Goal: Check status: Check status

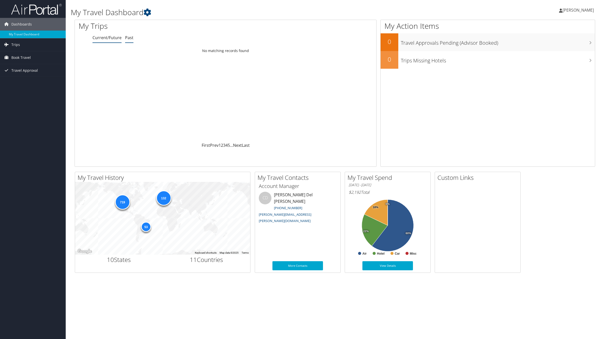
click at [128, 40] on link "Past" at bounding box center [129, 38] width 8 height 6
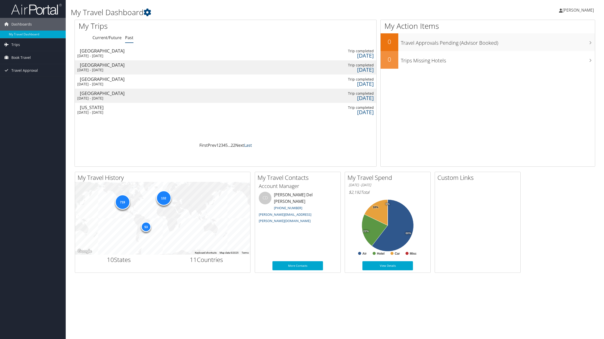
click at [248, 146] on link "Last" at bounding box center [248, 146] width 8 height 6
click at [238, 145] on link "22" at bounding box center [237, 146] width 5 height 6
click at [90, 81] on div "Torreon" at bounding box center [115, 79] width 70 height 5
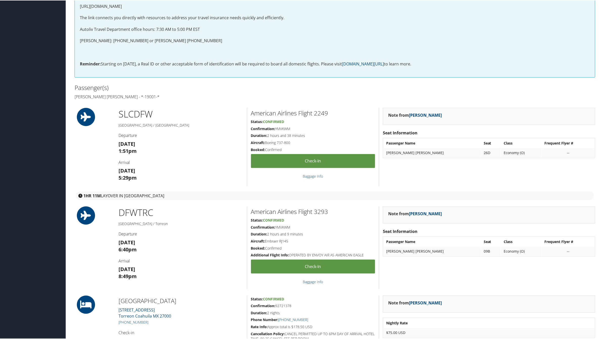
scroll to position [253, 0]
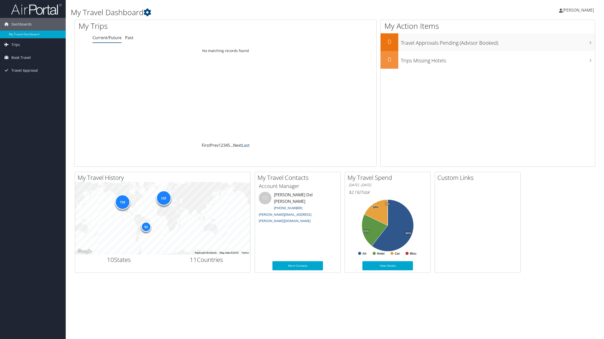
click at [246, 146] on link "Last" at bounding box center [246, 146] width 8 height 6
click at [245, 143] on link "Last" at bounding box center [246, 146] width 8 height 6
click at [128, 37] on link "Past" at bounding box center [129, 38] width 8 height 6
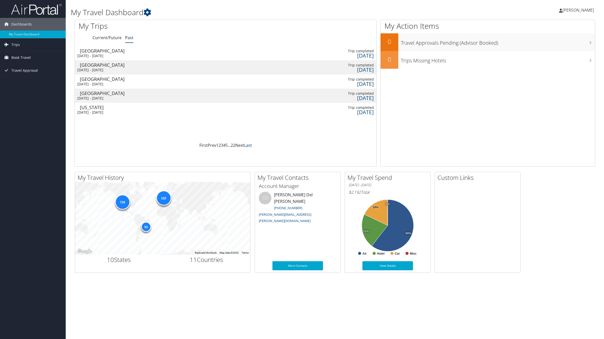
click at [252, 146] on link "Last" at bounding box center [248, 146] width 8 height 6
click at [208, 144] on link "Prev" at bounding box center [207, 146] width 9 height 6
